Goal: Submit feedback/report problem: Submit feedback/report problem

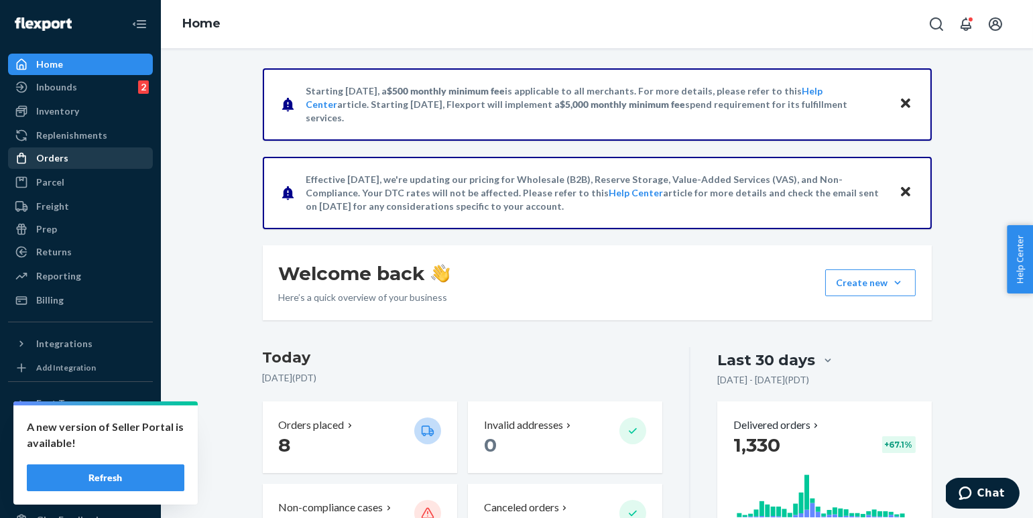
click at [78, 158] on div "Orders" at bounding box center [80, 158] width 142 height 19
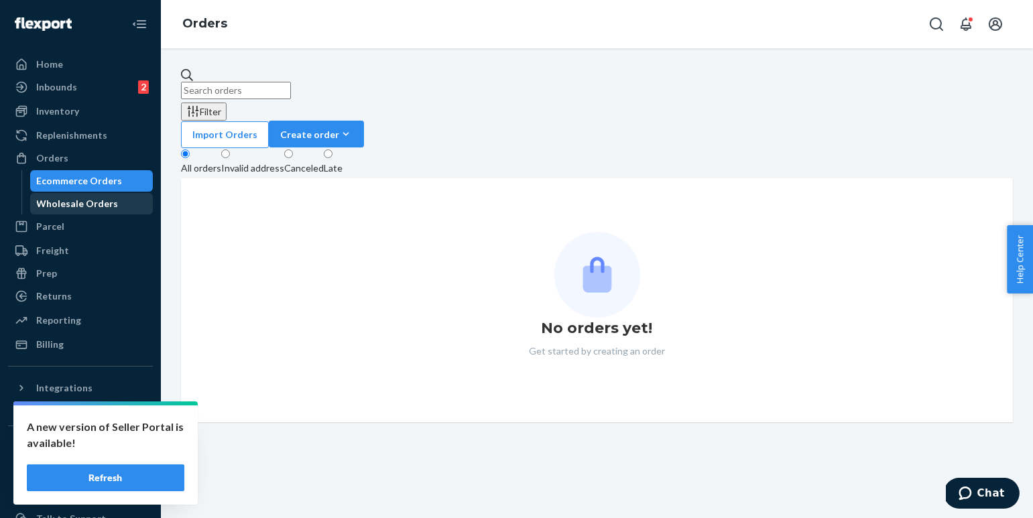
click at [76, 201] on div "Wholesale Orders" at bounding box center [78, 203] width 82 height 13
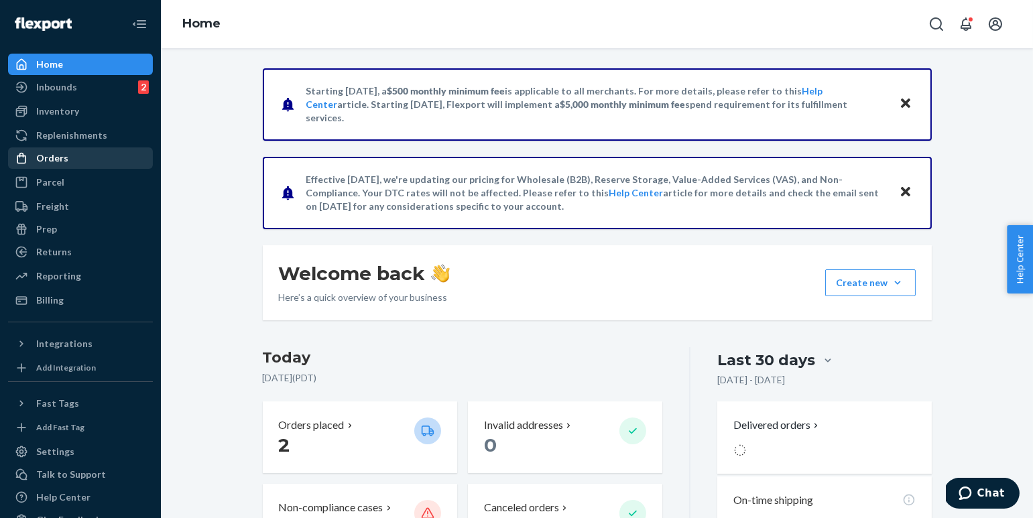
click at [66, 161] on div "Orders" at bounding box center [80, 158] width 142 height 19
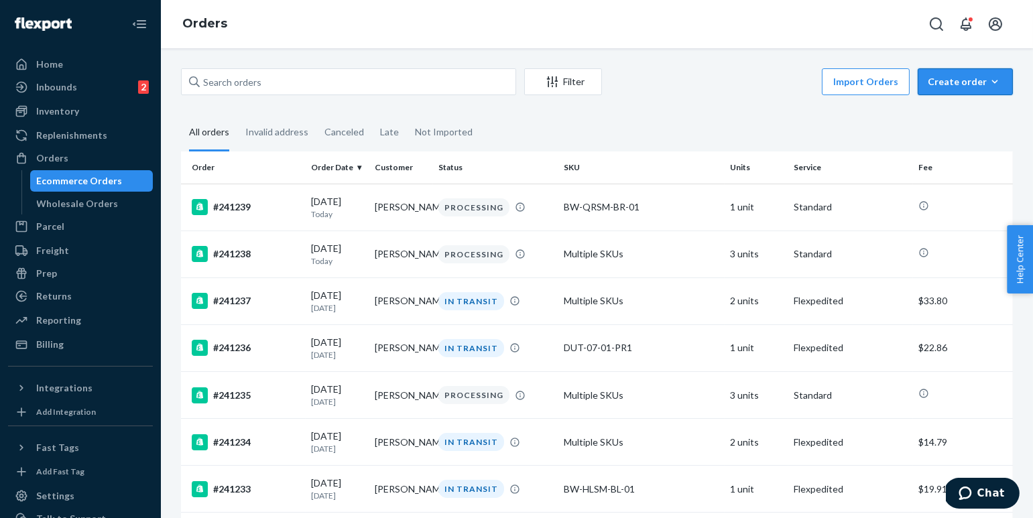
click at [946, 74] on button "Create order Ecommerce order Removal order" at bounding box center [965, 81] width 95 height 27
click at [961, 119] on span "Ecommerce order" at bounding box center [973, 113] width 83 height 9
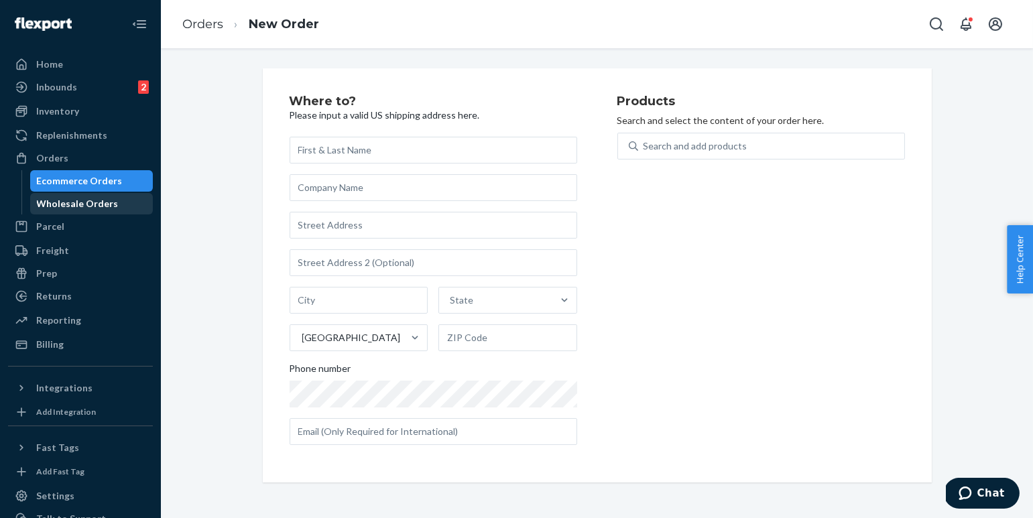
click at [112, 201] on div "Wholesale Orders" at bounding box center [92, 203] width 121 height 19
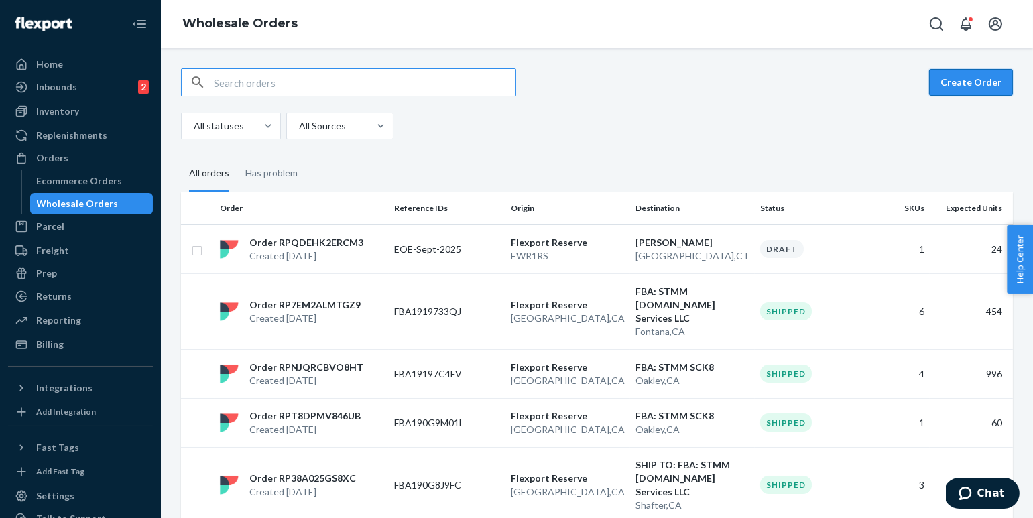
click at [974, 81] on button "Create Order" at bounding box center [971, 82] width 84 height 27
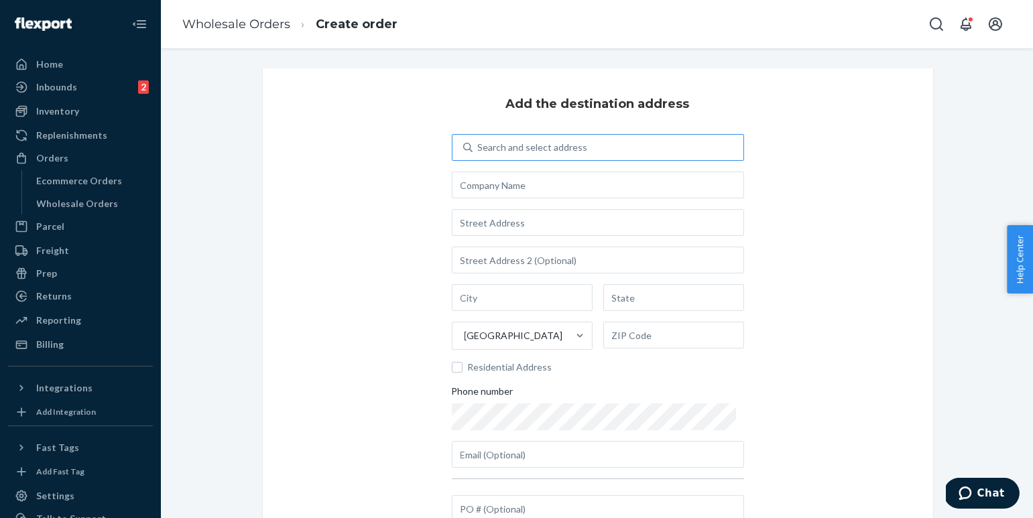
click at [534, 158] on div "Search and select address" at bounding box center [608, 147] width 271 height 24
click at [479, 154] on input "Search and select address" at bounding box center [478, 147] width 1 height 13
click at [531, 154] on div "Search and select address" at bounding box center [608, 147] width 271 height 24
click at [479, 154] on input "0 results available. Use Up and Down to choose options, press Enter to select t…" at bounding box center [478, 147] width 1 height 13
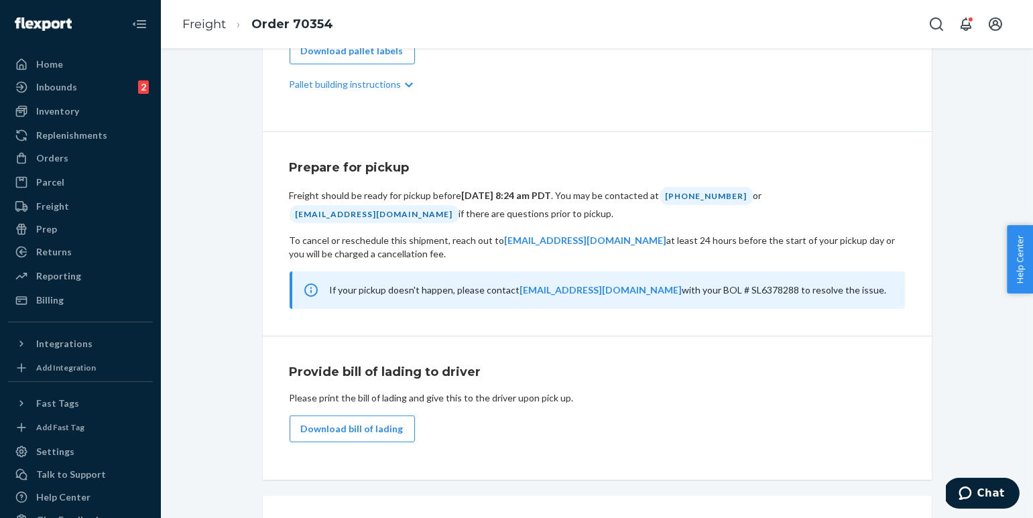
scroll to position [678, 0]
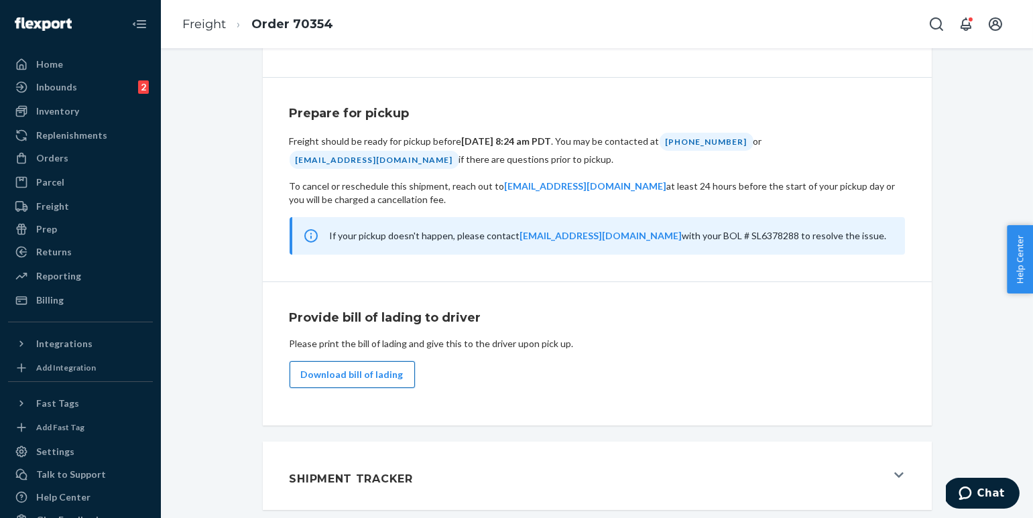
click at [377, 374] on button "Download bill of lading" at bounding box center [352, 374] width 125 height 27
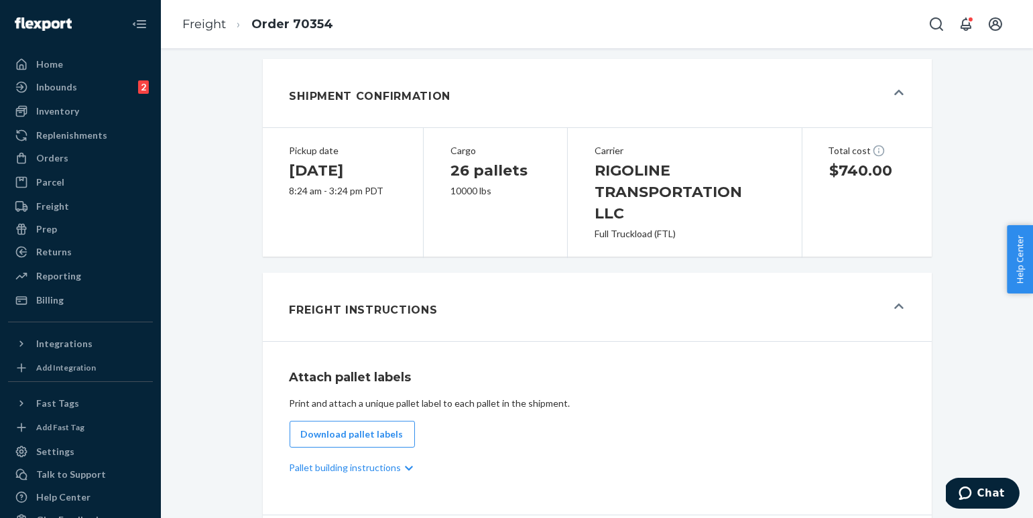
scroll to position [216, 0]
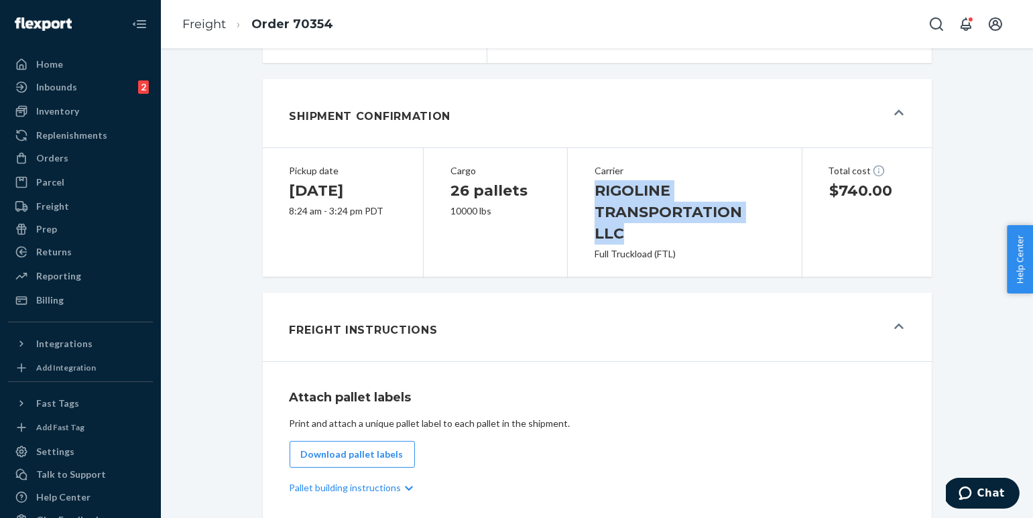
drag, startPoint x: 597, startPoint y: 216, endPoint x: 784, endPoint y: 236, distance: 188.8
click at [784, 236] on div "Carrier RIGOLINE TRANSPORTATION LLC Full Truckload (FTL)" at bounding box center [685, 212] width 234 height 131
copy h1 "RIGOLINE TRANSPORTATION LLC"
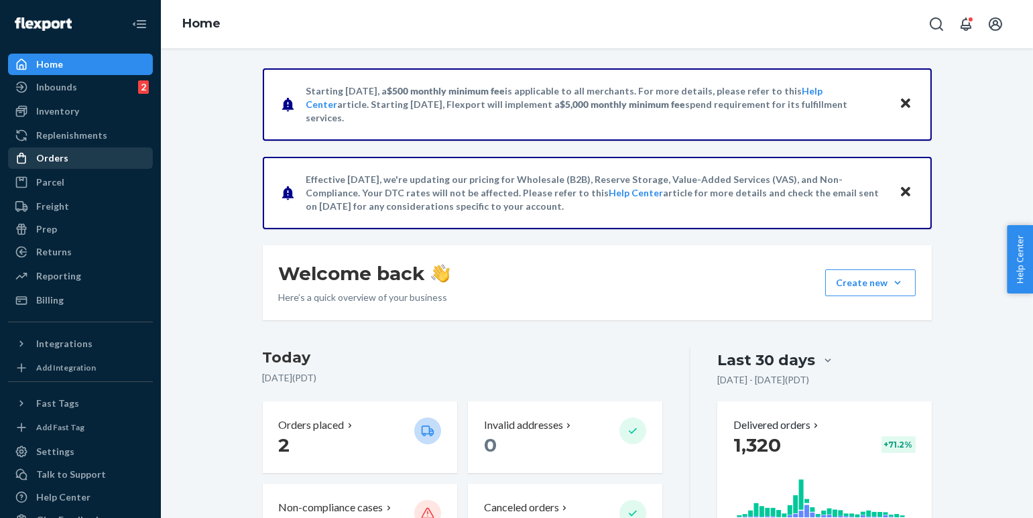
click at [66, 164] on div "Orders" at bounding box center [80, 158] width 142 height 19
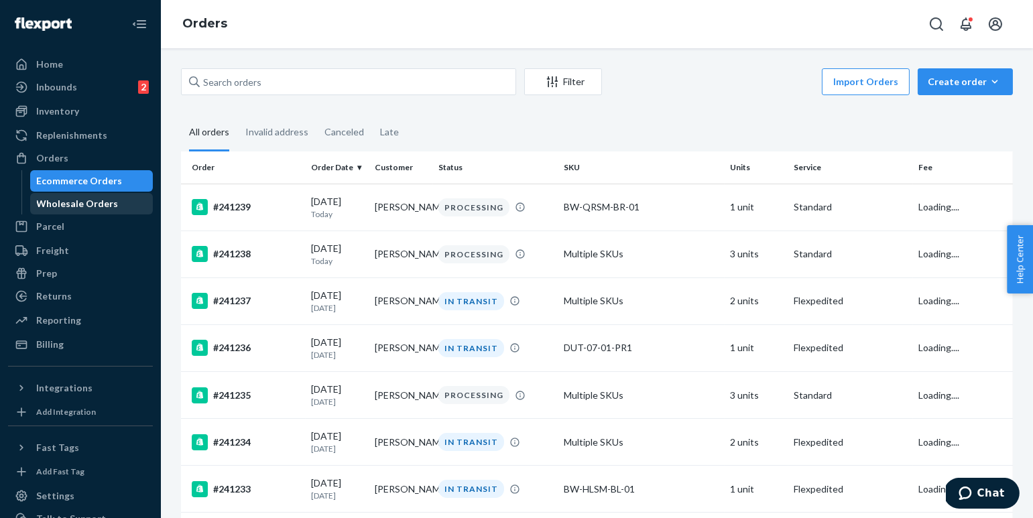
click at [76, 198] on div "Wholesale Orders" at bounding box center [78, 203] width 82 height 13
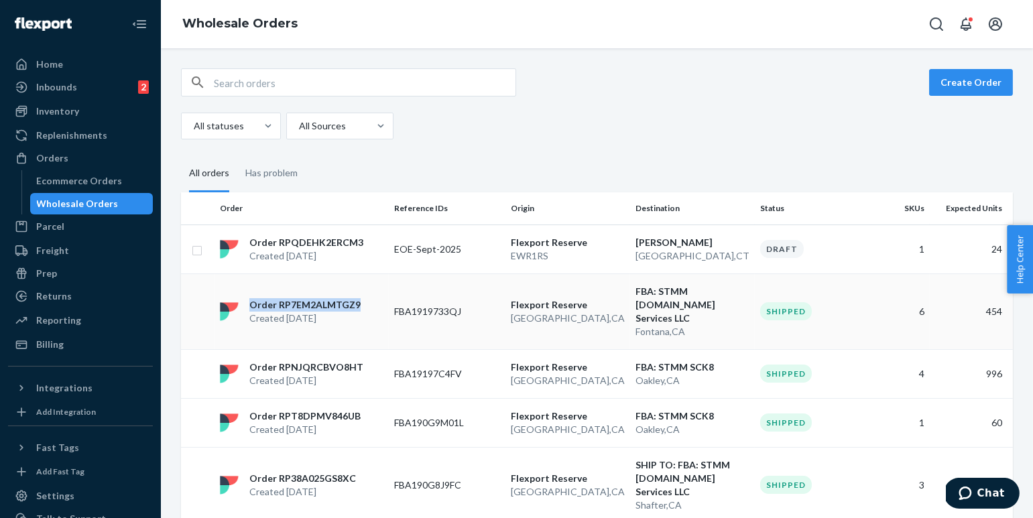
copy p "Order RP7EM2ALMTGZ9"
drag, startPoint x: 360, startPoint y: 298, endPoint x: 244, endPoint y: 300, distance: 116.0
click at [244, 300] on div "Order RP7EM2ALMTGZ9 Created [DATE]" at bounding box center [301, 311] width 174 height 27
copy p "Order RPNJQRCBVO8HT"
drag, startPoint x: 362, startPoint y: 353, endPoint x: 249, endPoint y: 355, distance: 112.6
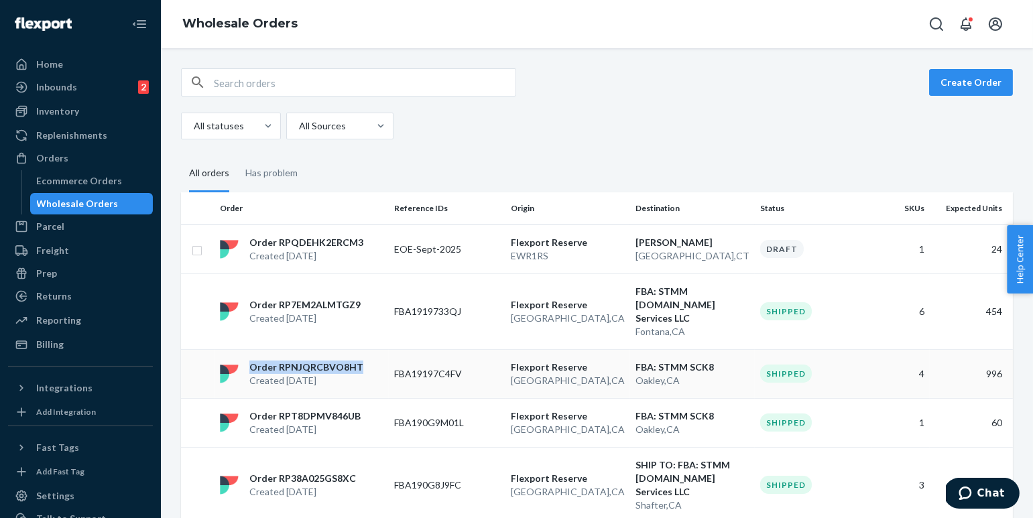
click at [249, 361] on div "Order RPNJQRCBVO8HT Created [DATE]" at bounding box center [301, 374] width 174 height 27
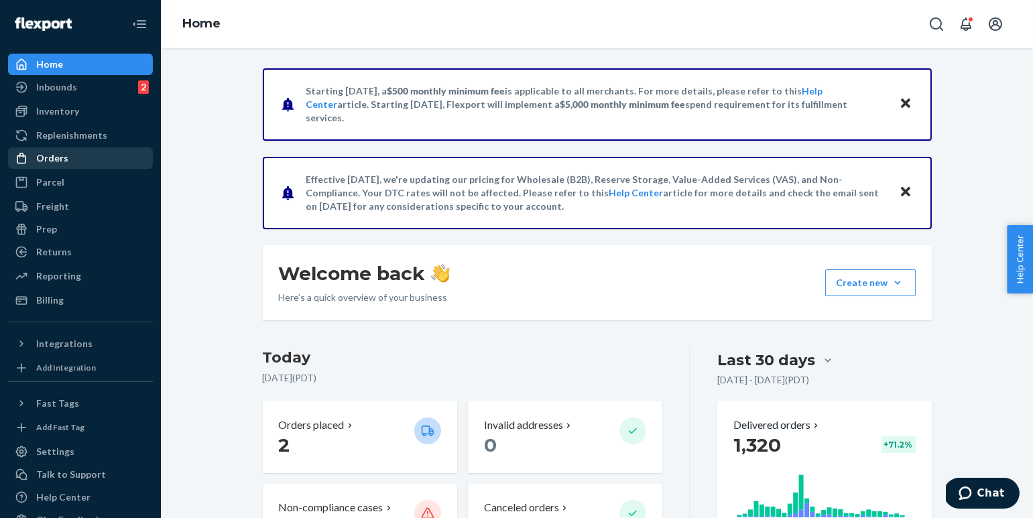
click at [75, 158] on div "Orders" at bounding box center [80, 158] width 142 height 19
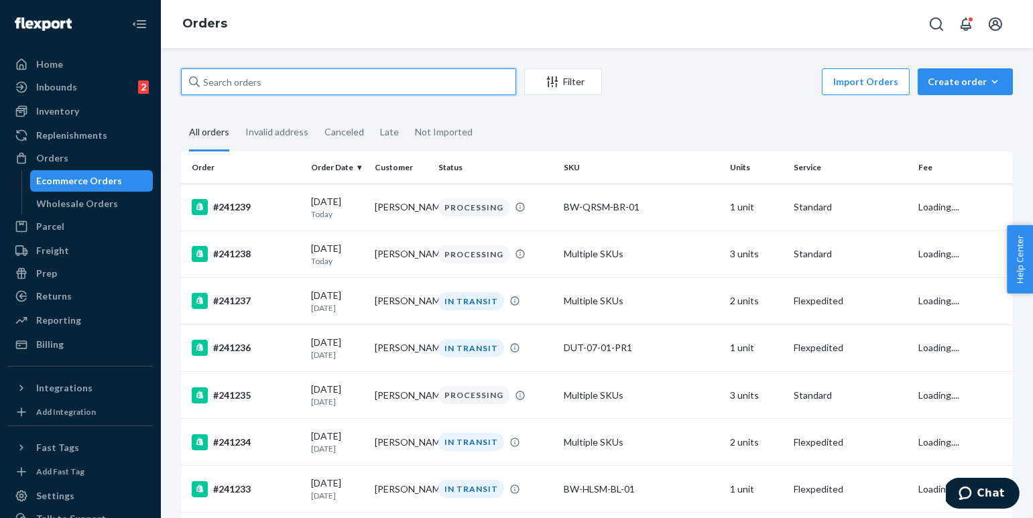
click at [252, 92] on input "text" at bounding box center [348, 81] width 335 height 27
paste input "240524"
type input "240524"
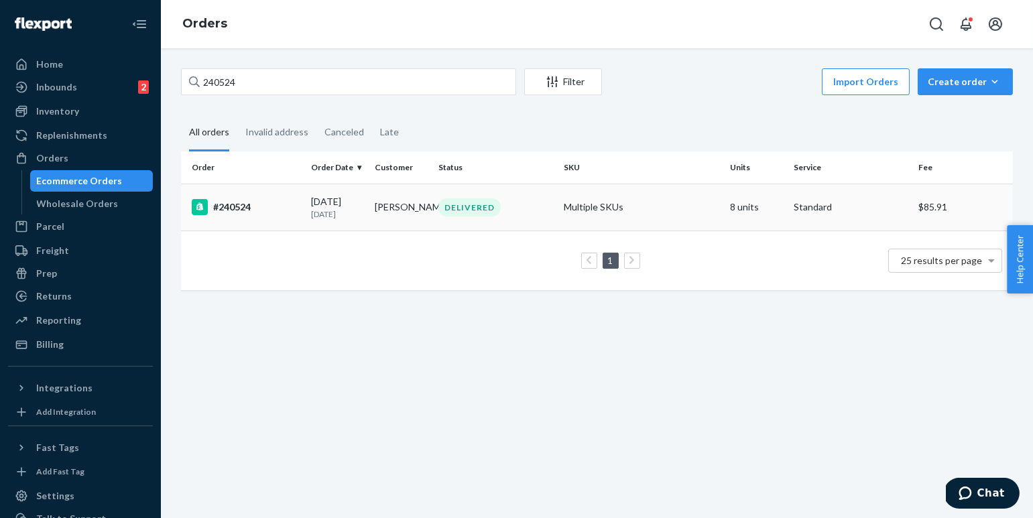
click at [262, 220] on td "#240524" at bounding box center [243, 207] width 125 height 47
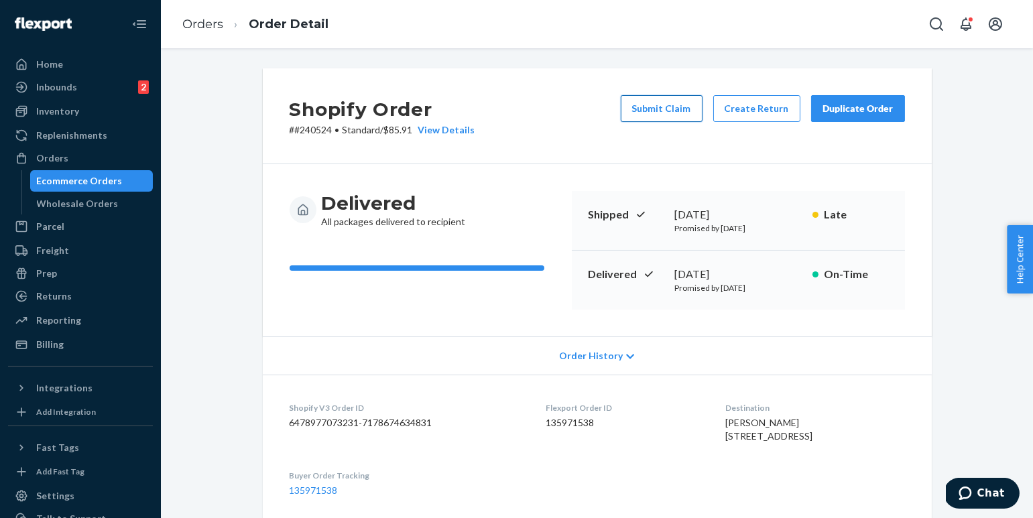
click at [672, 109] on button "Submit Claim" at bounding box center [662, 108] width 82 height 27
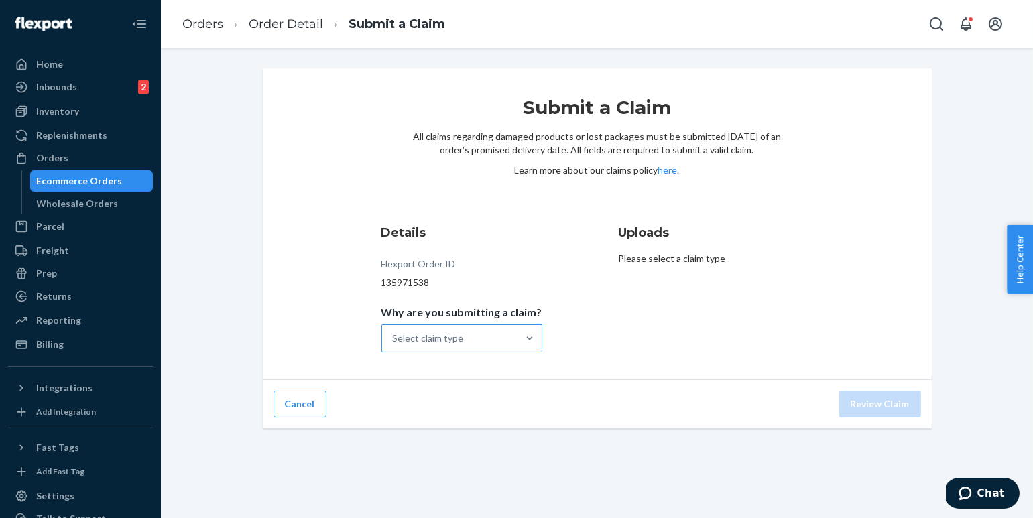
click at [457, 332] on div "Select claim type" at bounding box center [428, 338] width 71 height 13
click at [394, 332] on input "Why are you submitting a claim? Select claim type" at bounding box center [393, 338] width 1 height 13
click at [442, 452] on div "Missing product" at bounding box center [462, 451] width 156 height 27
click at [394, 345] on input "Why are you submitting a claim? option Missing product focused, 0 of 4. 4 resul…" at bounding box center [393, 338] width 1 height 13
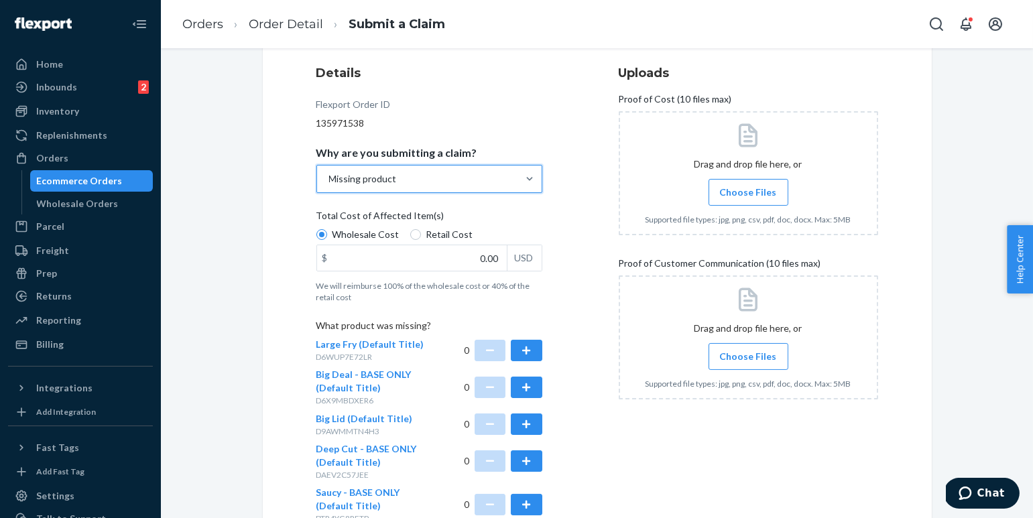
scroll to position [166, 0]
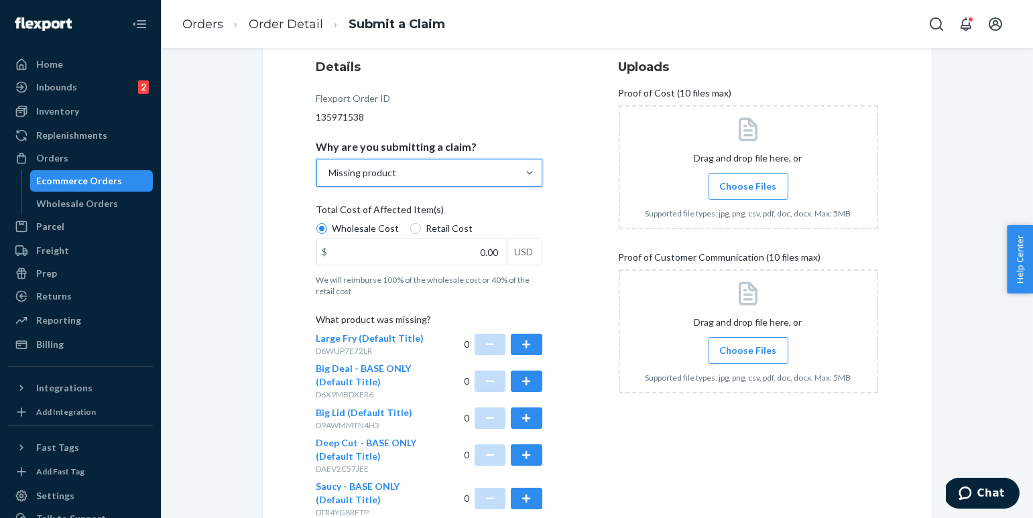
click at [449, 225] on span "Retail Cost" at bounding box center [449, 228] width 47 height 13
click at [421, 225] on input "Retail Cost" at bounding box center [415, 228] width 11 height 11
radio input "true"
radio input "false"
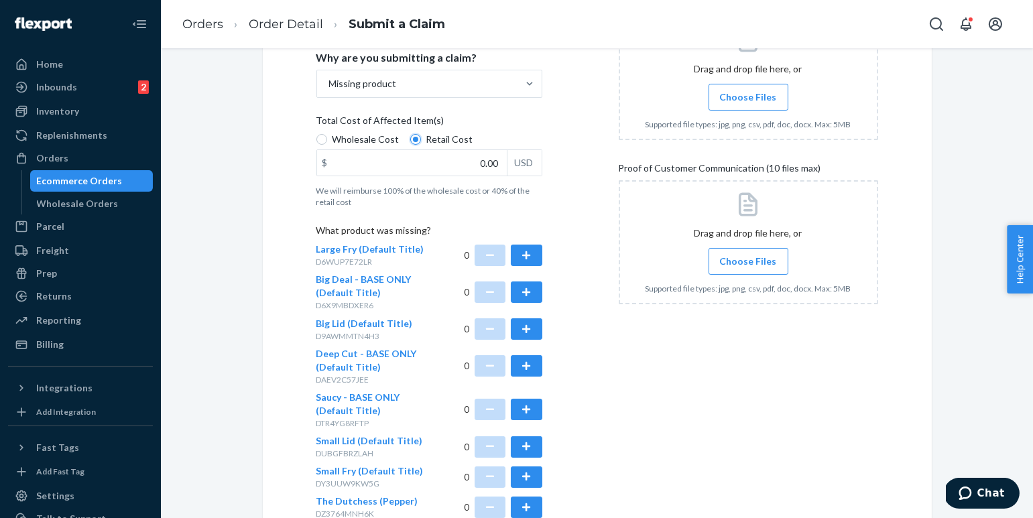
scroll to position [277, 0]
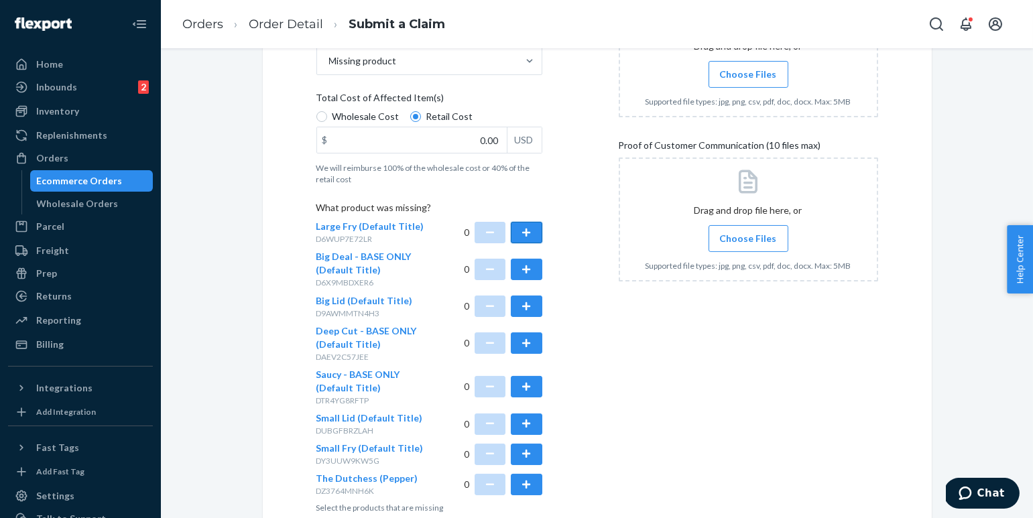
click at [530, 230] on button "button" at bounding box center [526, 232] width 31 height 21
click at [493, 232] on button "button" at bounding box center [490, 232] width 31 height 21
click at [533, 235] on button "button" at bounding box center [526, 232] width 31 height 21
click at [529, 269] on button "button" at bounding box center [526, 269] width 31 height 21
click at [529, 294] on div "0" at bounding box center [503, 306] width 78 height 25
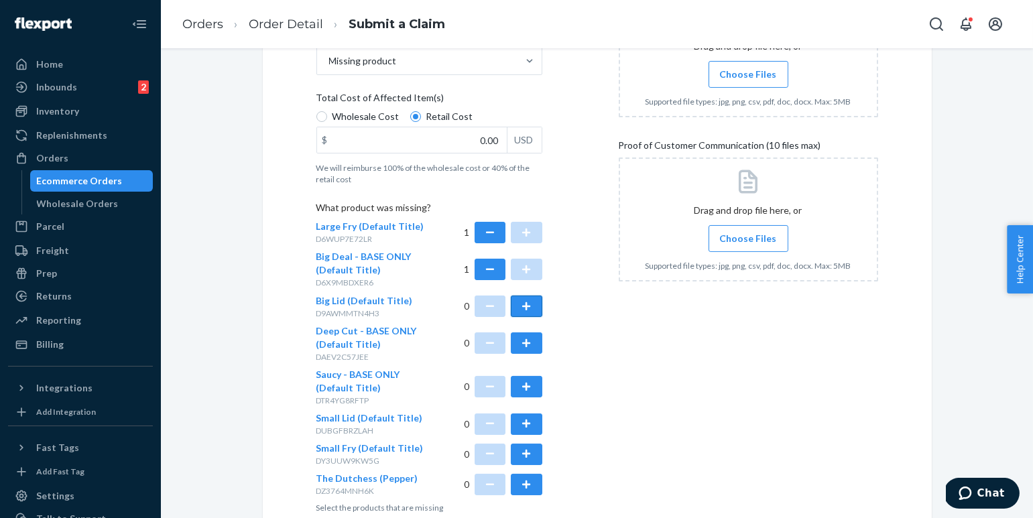
click at [528, 306] on button "button" at bounding box center [526, 306] width 31 height 21
click at [532, 336] on button "button" at bounding box center [526, 342] width 31 height 21
click at [525, 382] on button "button" at bounding box center [526, 386] width 31 height 21
click at [532, 417] on button "button" at bounding box center [526, 424] width 31 height 21
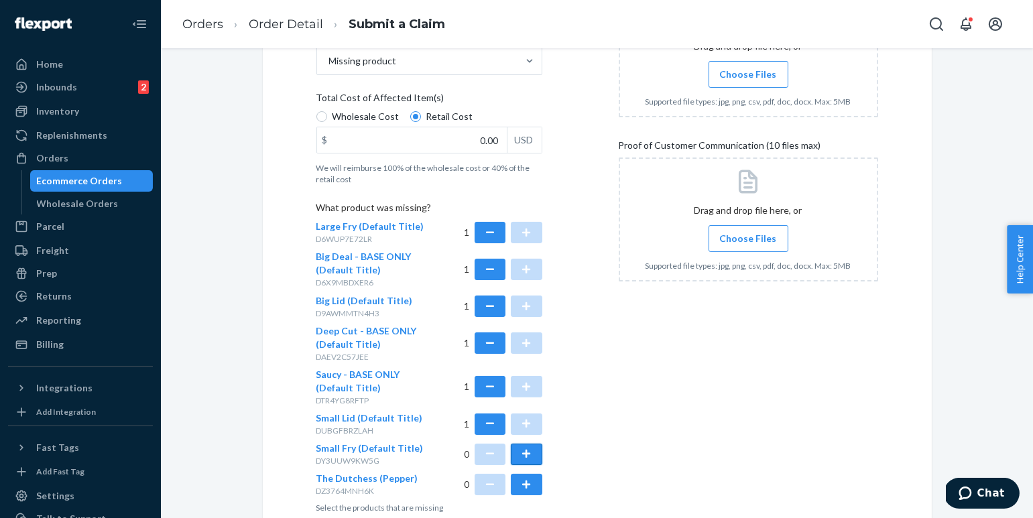
click at [529, 450] on button "button" at bounding box center [526, 454] width 31 height 21
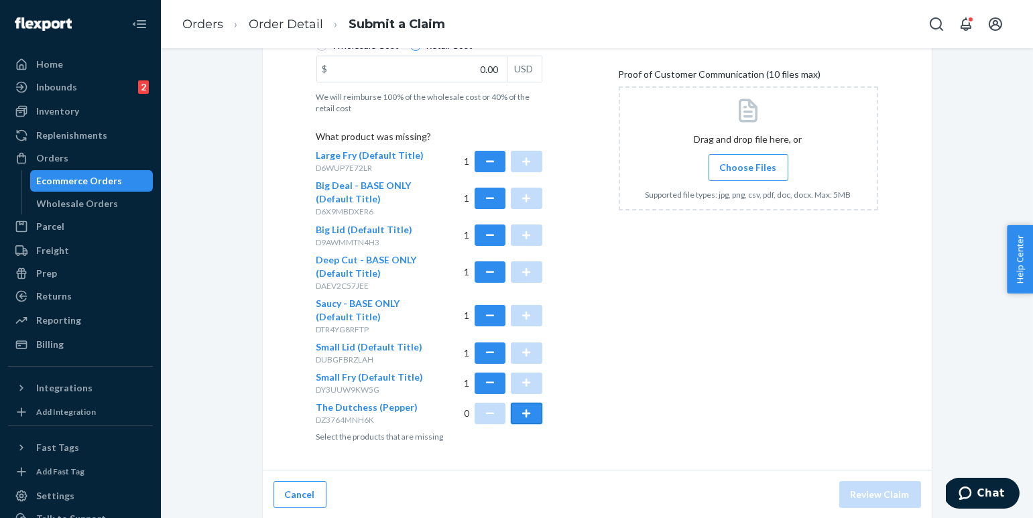
click at [534, 418] on button "button" at bounding box center [526, 413] width 31 height 21
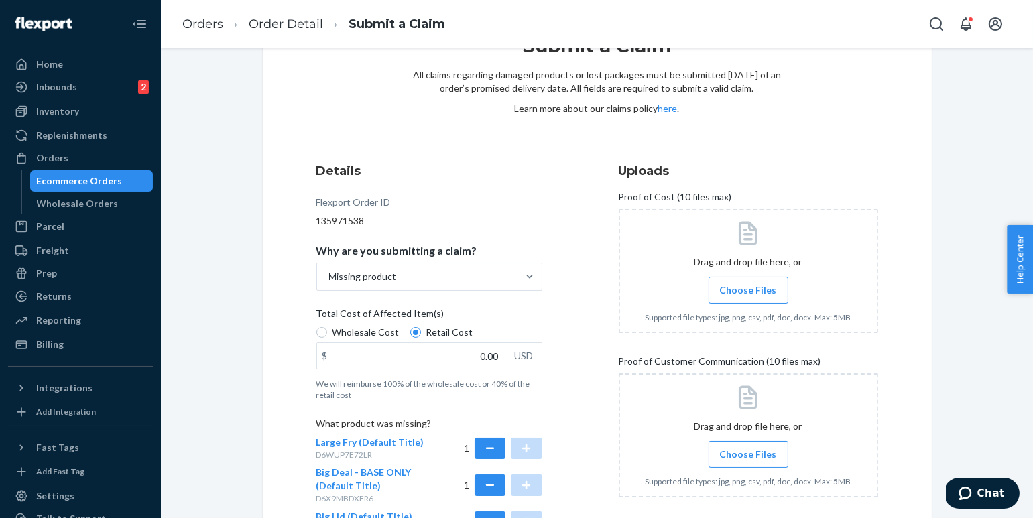
scroll to position [0, 0]
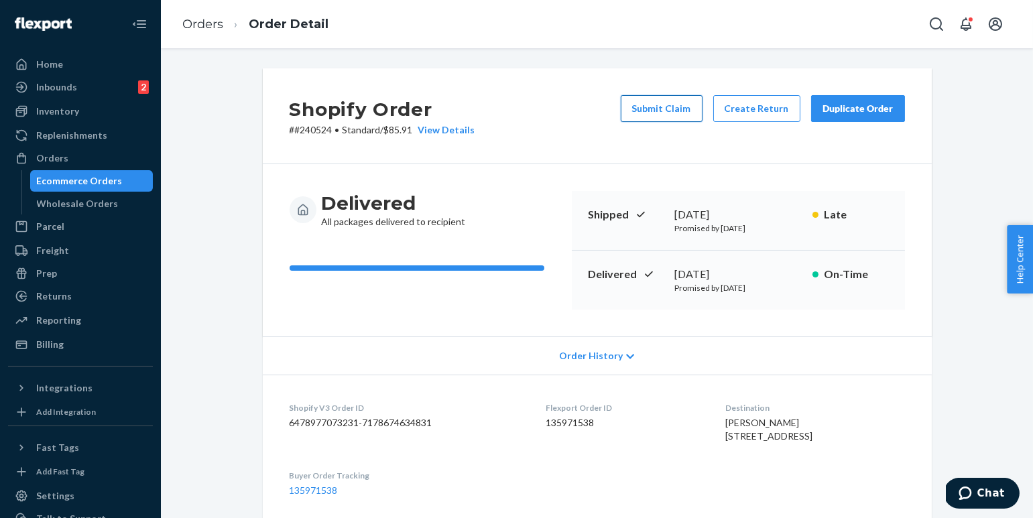
click at [661, 112] on button "Submit Claim" at bounding box center [662, 108] width 82 height 27
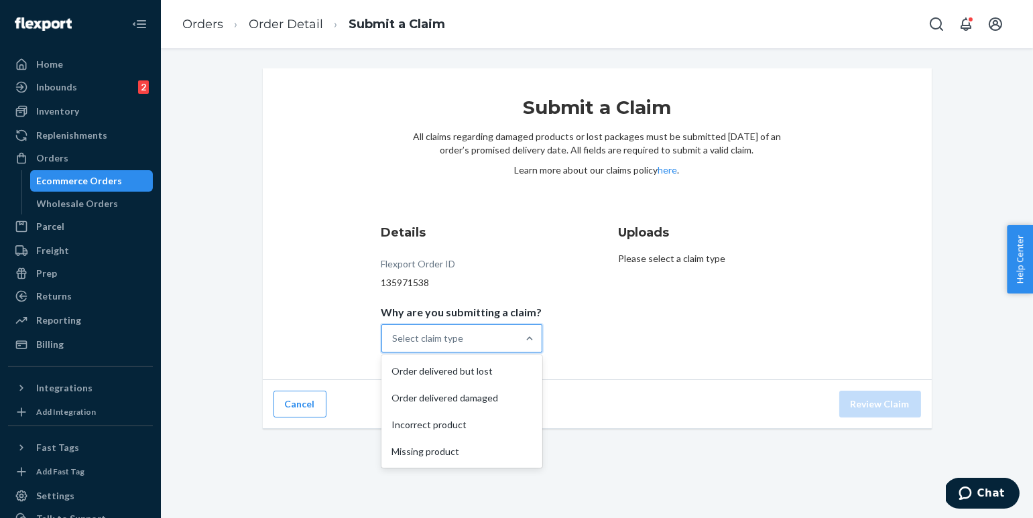
click at [473, 351] on div "Select claim type" at bounding box center [449, 338] width 135 height 27
click at [394, 345] on input "Why are you submitting a claim? option Order delivered but lost focused, 1 of 4…" at bounding box center [393, 338] width 1 height 13
click at [458, 445] on div "Missing product" at bounding box center [462, 451] width 156 height 27
click at [394, 345] on input "Why are you submitting a claim? option Missing product focused, 0 of 4. 4 resul…" at bounding box center [393, 338] width 1 height 13
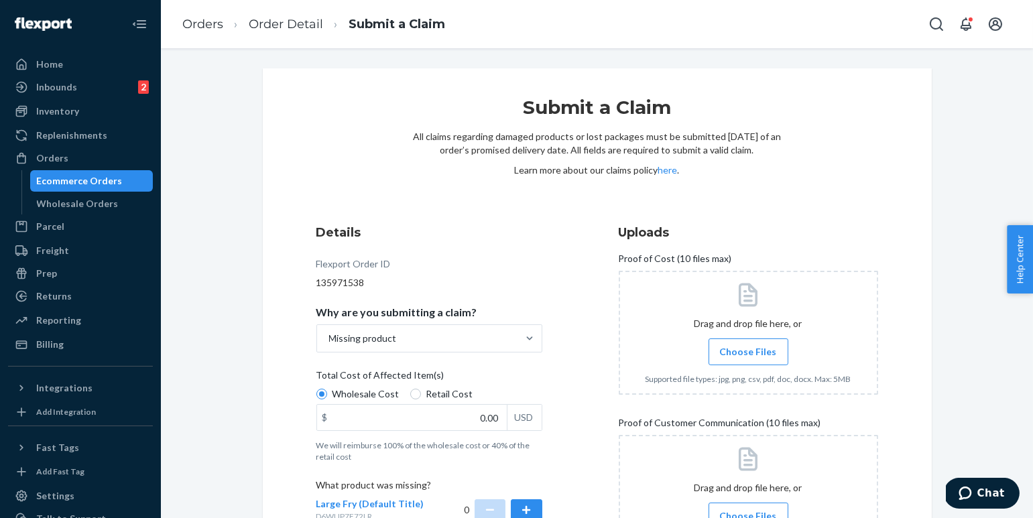
click at [453, 393] on span "Retail Cost" at bounding box center [449, 393] width 47 height 13
click at [421, 393] on input "Retail Cost" at bounding box center [415, 394] width 11 height 11
radio input "true"
radio input "false"
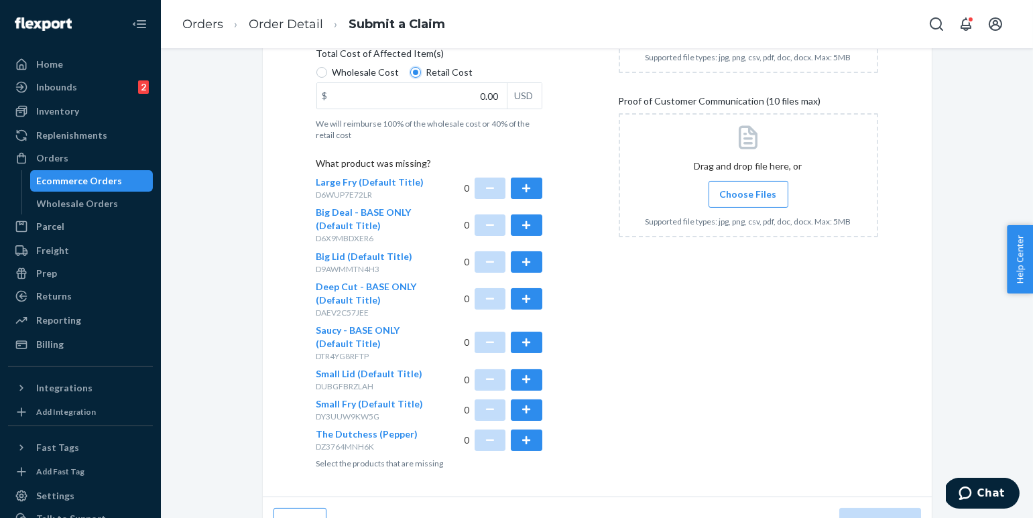
scroll to position [341, 0]
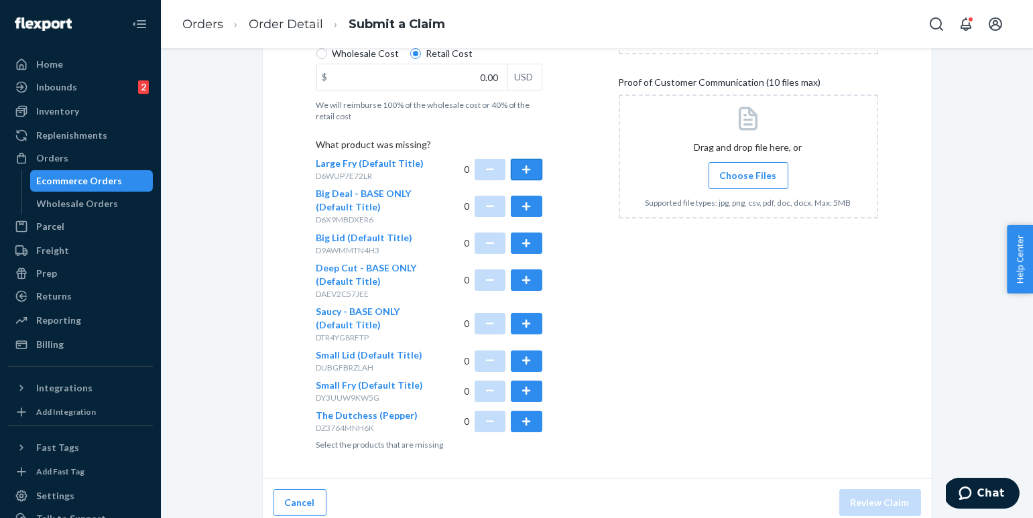
click at [532, 164] on button "button" at bounding box center [526, 169] width 31 height 21
click at [523, 210] on button "button" at bounding box center [526, 206] width 31 height 21
click at [523, 243] on button "button" at bounding box center [526, 243] width 31 height 21
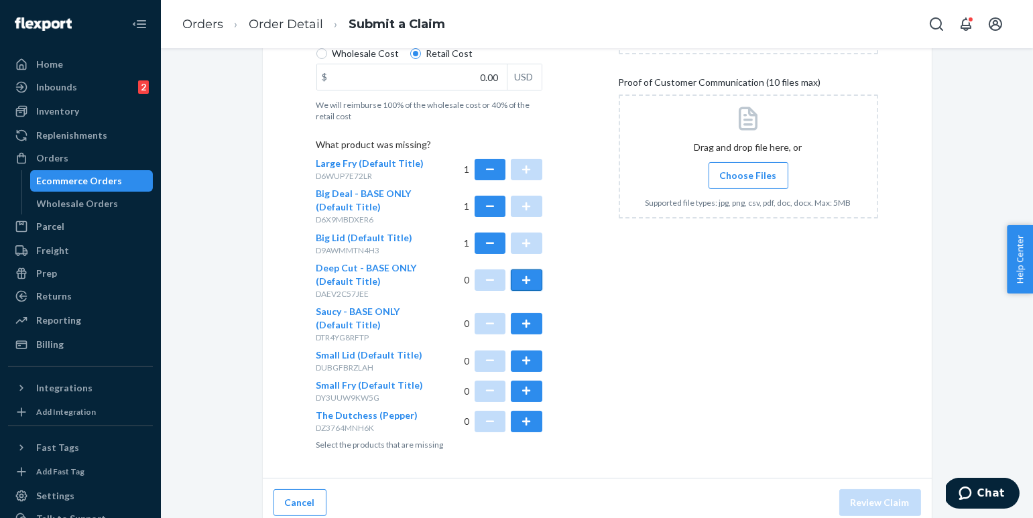
click at [524, 286] on button "button" at bounding box center [526, 279] width 31 height 21
click at [524, 324] on button "button" at bounding box center [526, 323] width 31 height 21
click at [524, 375] on div "What product was missing? Large Fry (Default Title) D6WUP7E72LR 1 Big Deal - BA…" at bounding box center [429, 294] width 226 height 312
click at [526, 359] on button "button" at bounding box center [526, 361] width 31 height 21
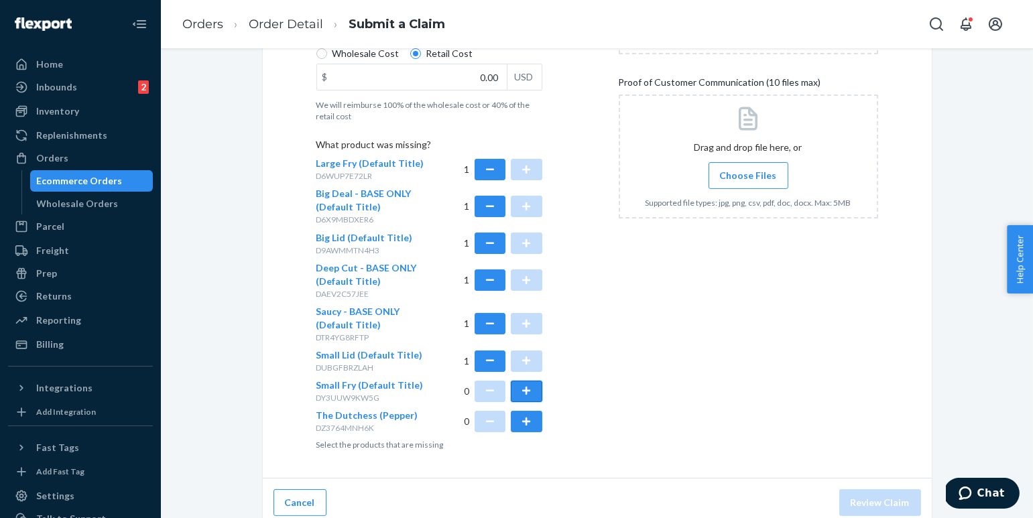
click at [526, 398] on button "button" at bounding box center [526, 391] width 31 height 21
click at [528, 420] on button "button" at bounding box center [526, 421] width 31 height 21
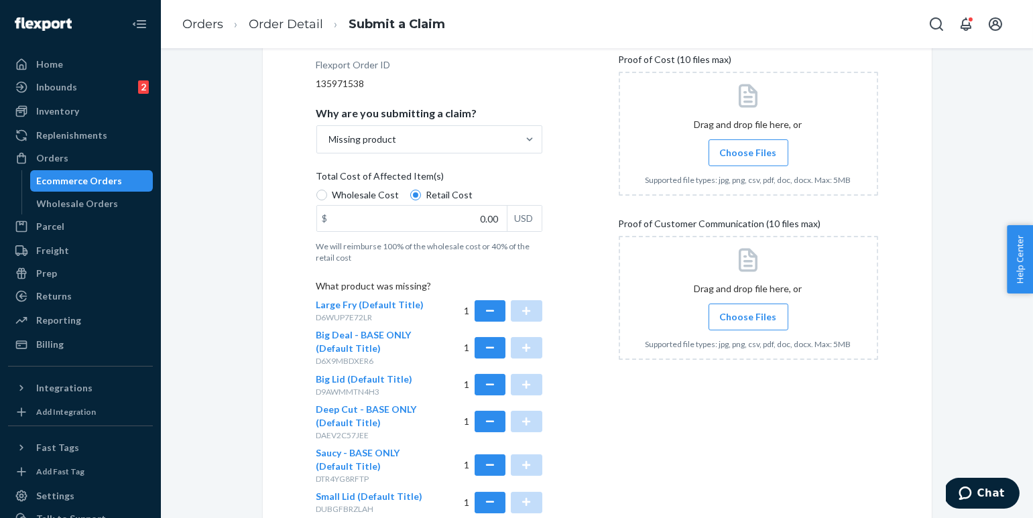
scroll to position [184, 0]
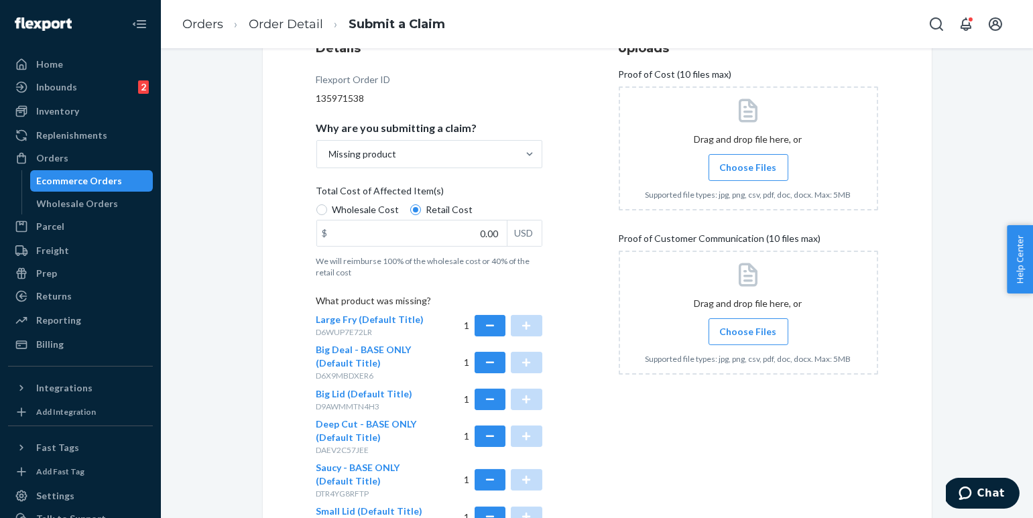
click at [743, 337] on span "Choose Files" at bounding box center [748, 331] width 57 height 13
click at [748, 337] on input "Choose Files" at bounding box center [748, 331] width 1 height 15
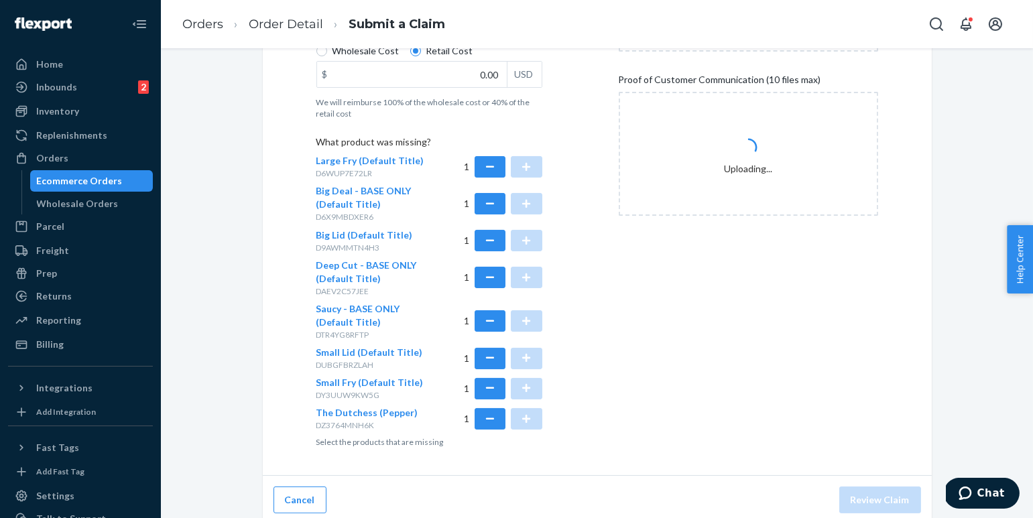
scroll to position [349, 0]
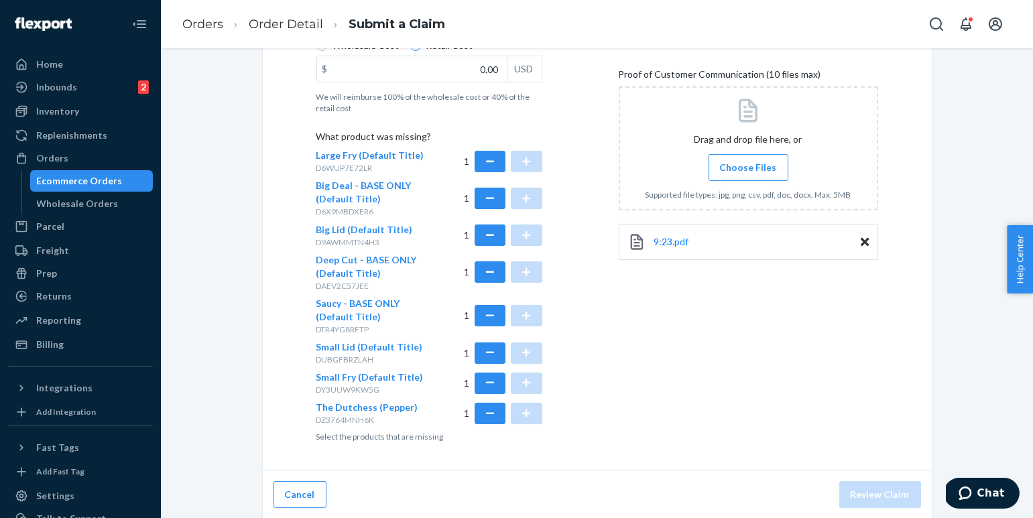
click at [762, 168] on span "Choose Files" at bounding box center [748, 167] width 57 height 13
click at [749, 168] on input "Choose Files" at bounding box center [748, 167] width 1 height 15
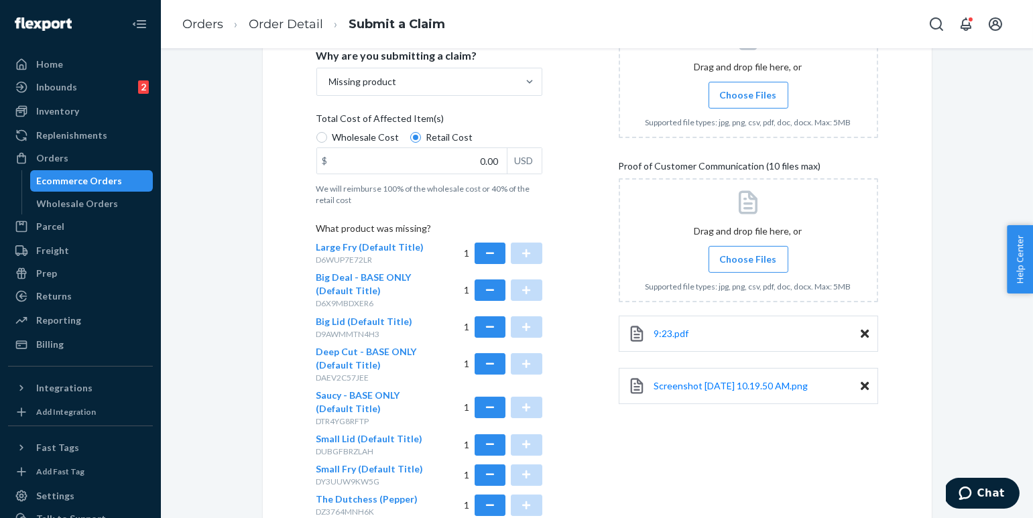
scroll to position [253, 0]
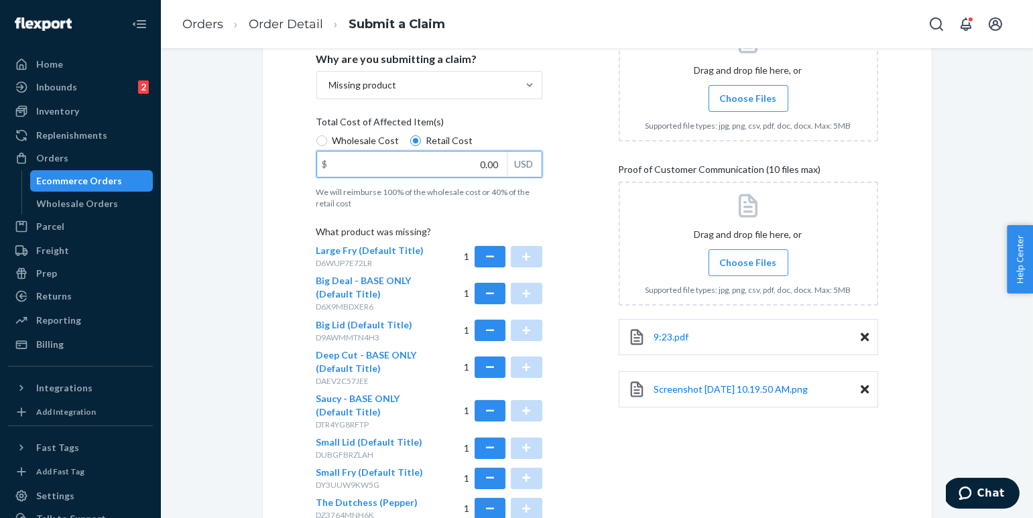
click at [463, 158] on input "0.00" at bounding box center [412, 163] width 190 height 25
type input "482.84"
click at [290, 267] on div "Submit a Claim All claims regarding damaged products or lost packages must be s…" at bounding box center [597, 190] width 669 height 751
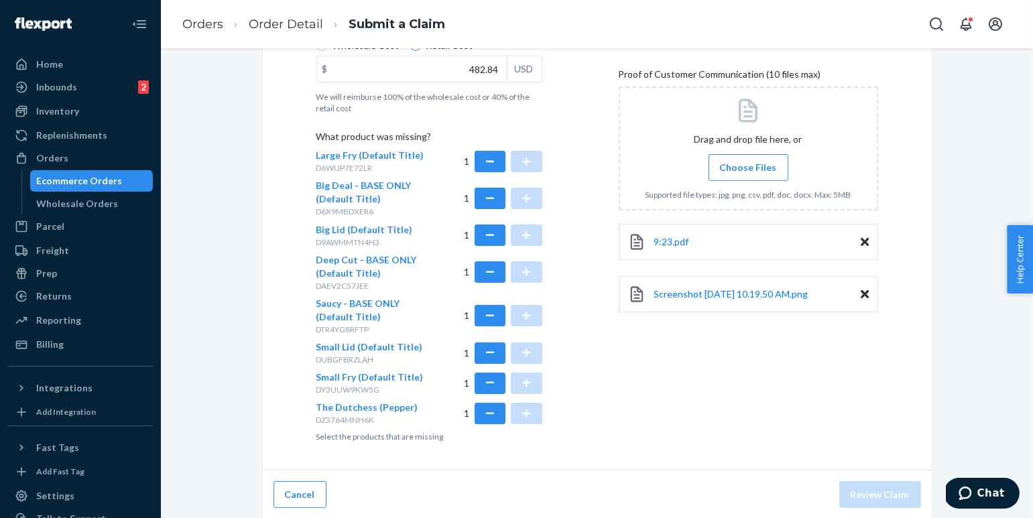
click at [967, 374] on div "Submit a Claim All claims regarding damaged products or lost packages must be s…" at bounding box center [597, 120] width 852 height 800
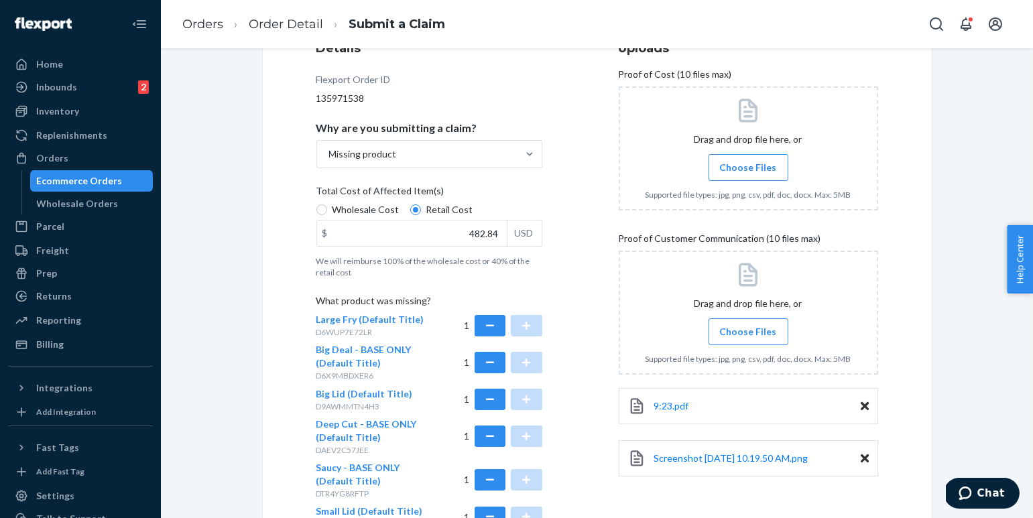
scroll to position [206, 0]
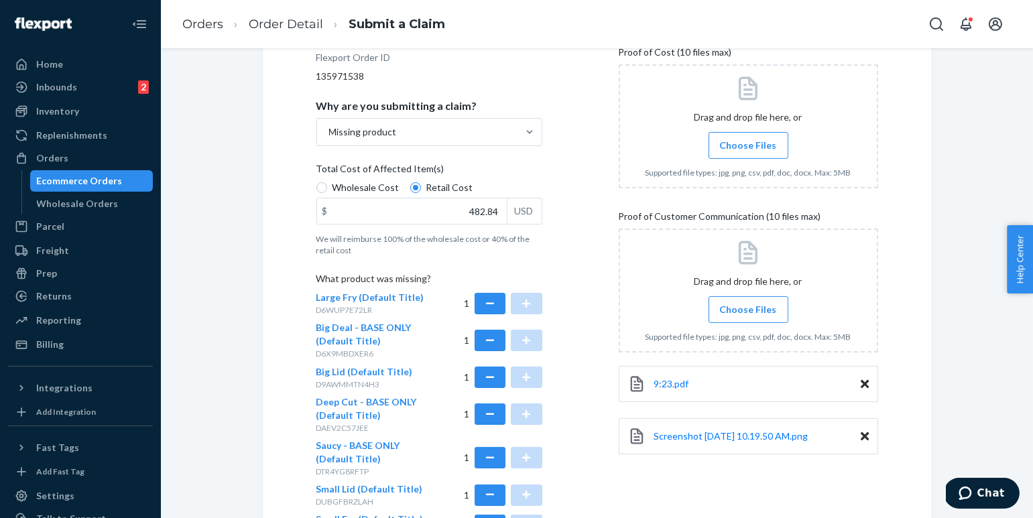
click at [865, 432] on icon at bounding box center [865, 436] width 8 height 12
click at [749, 143] on span "Choose Files" at bounding box center [748, 145] width 57 height 13
click at [749, 143] on input "Choose Files" at bounding box center [748, 145] width 1 height 15
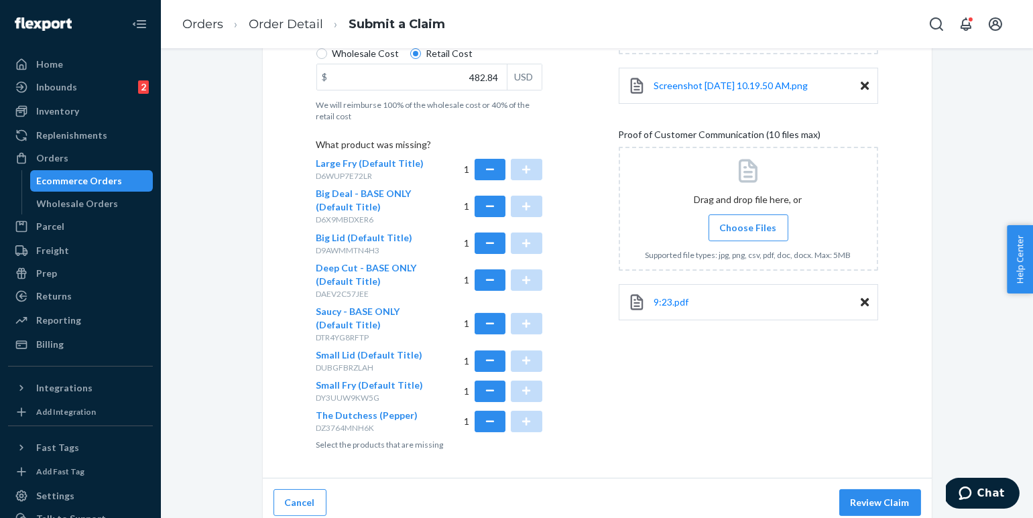
scroll to position [349, 0]
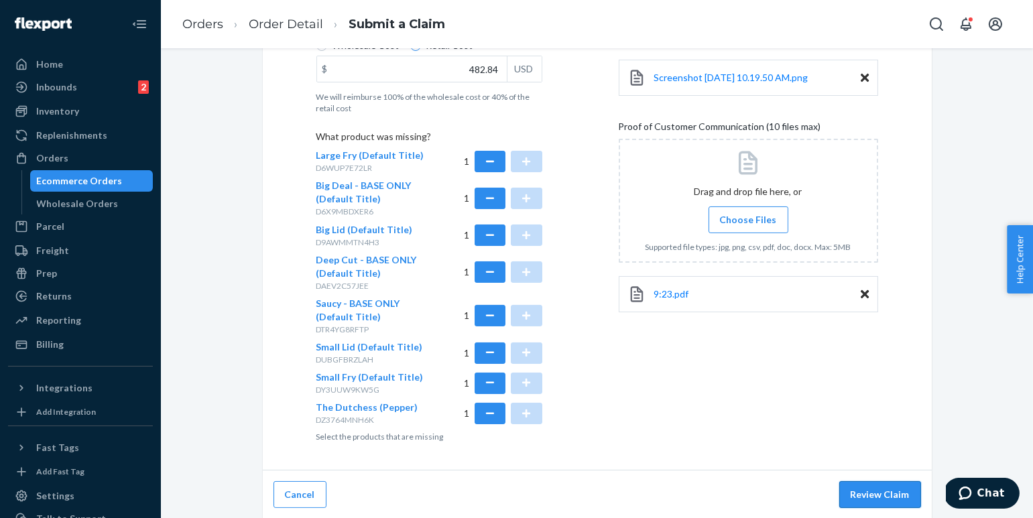
click at [873, 493] on button "Review Claim" at bounding box center [880, 494] width 82 height 27
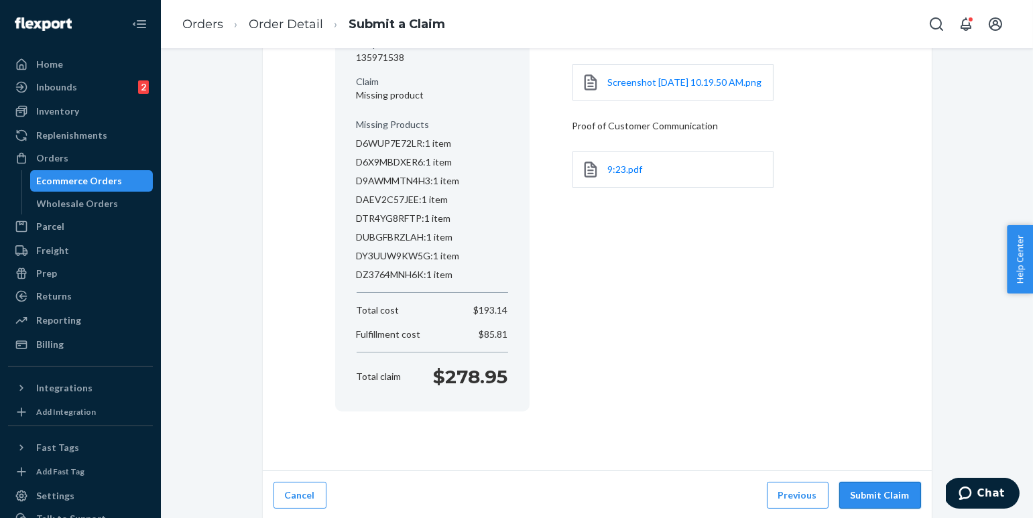
click at [869, 495] on button "Submit Claim" at bounding box center [880, 495] width 82 height 27
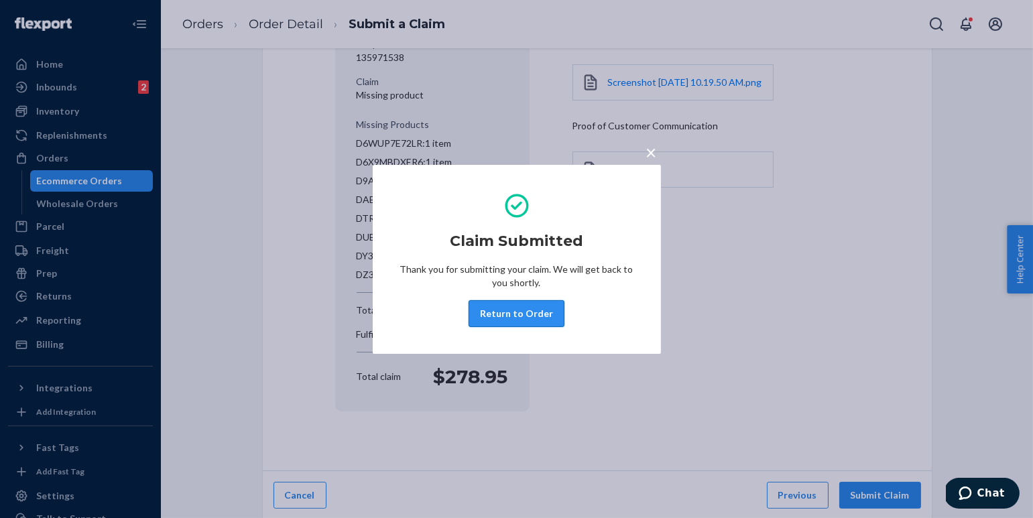
click at [527, 320] on button "Return to Order" at bounding box center [517, 313] width 96 height 27
